Goal: Transaction & Acquisition: Purchase product/service

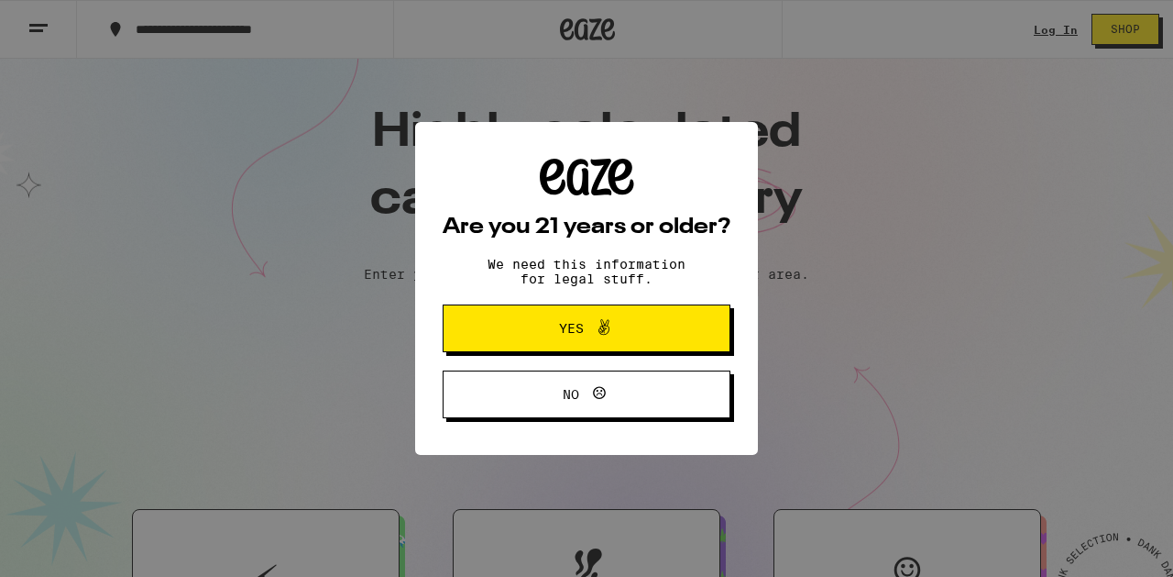
click at [471, 331] on button "Yes" at bounding box center [587, 328] width 288 height 48
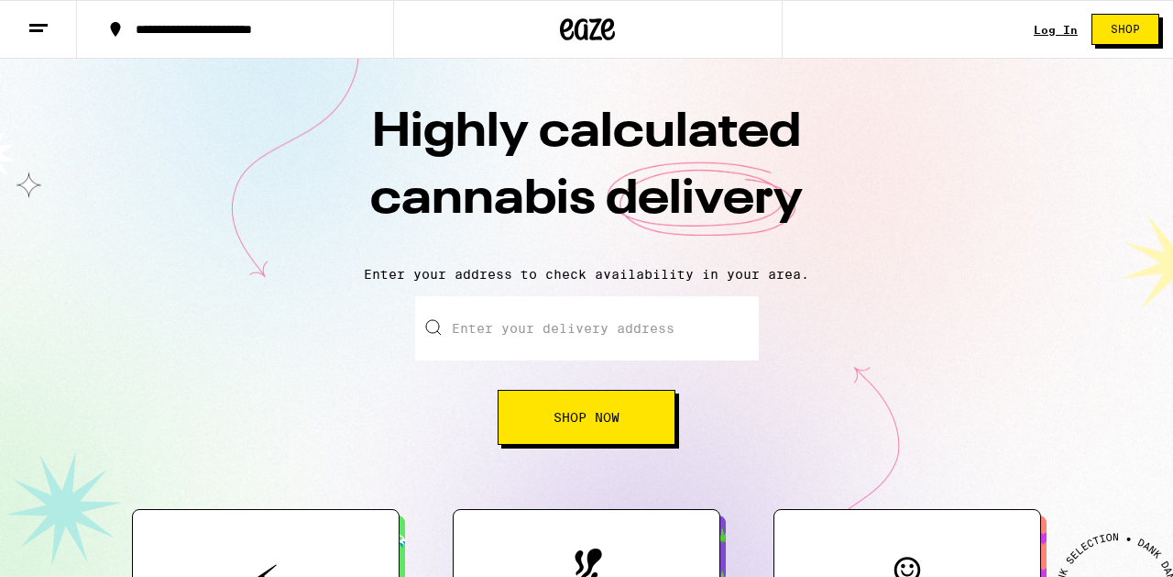
click at [471, 332] on input "Enter your delivery address" at bounding box center [587, 328] width 344 height 64
type input "[STREET_ADDRESS][PERSON_NAME]"
type input "201"
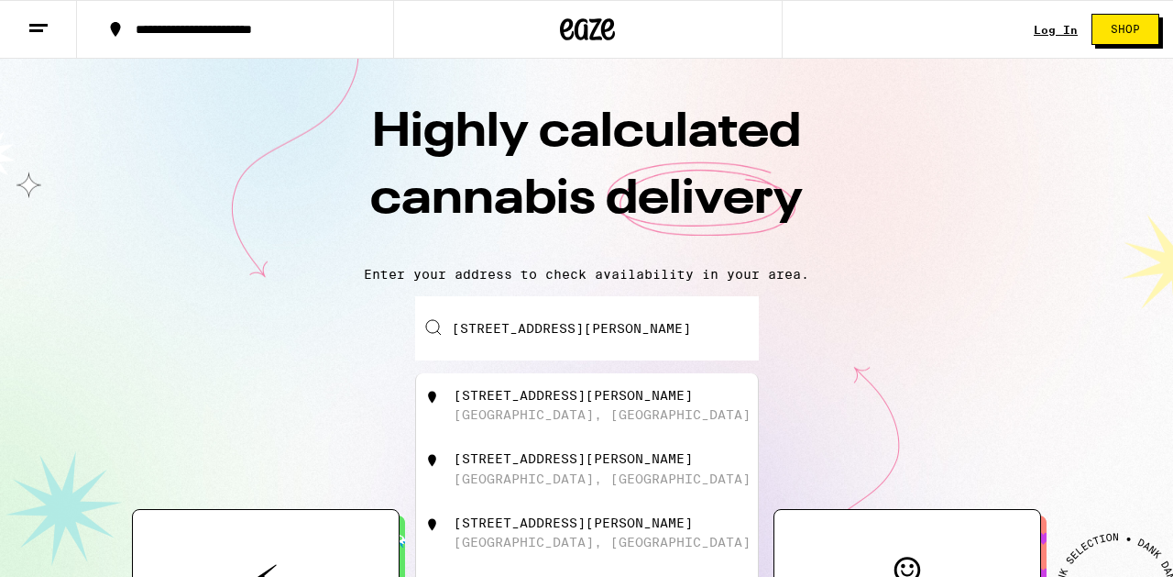
click at [478, 422] on div "[GEOGRAPHIC_DATA], [GEOGRAPHIC_DATA]" at bounding box center [602, 414] width 297 height 15
type input "[STREET_ADDRESS][PERSON_NAME]"
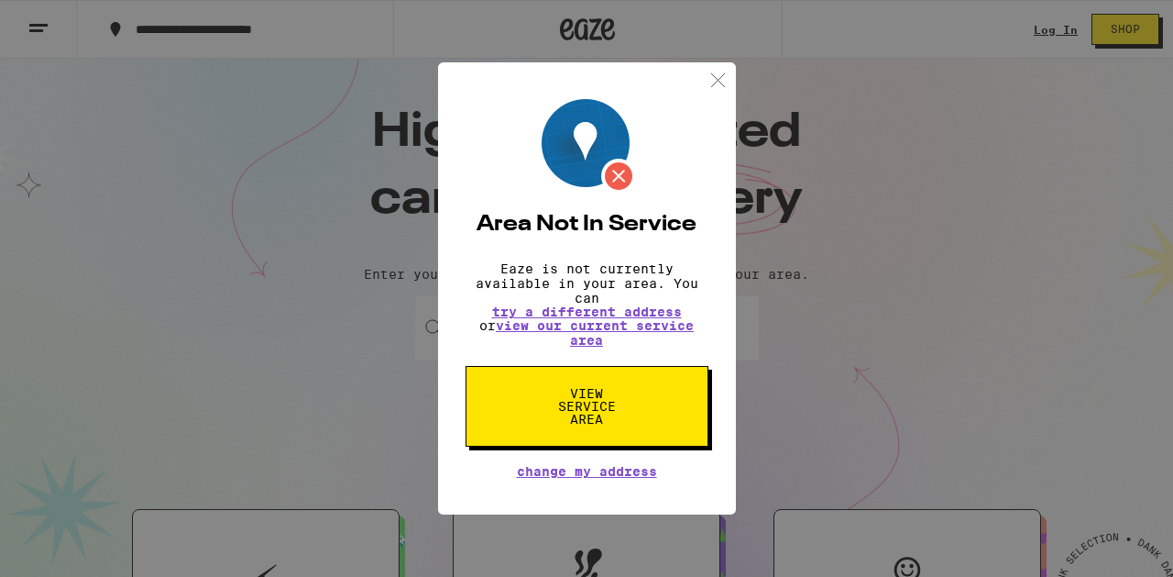
click at [715, 75] on img at bounding box center [718, 80] width 23 height 23
